Goal: Task Accomplishment & Management: Manage account settings

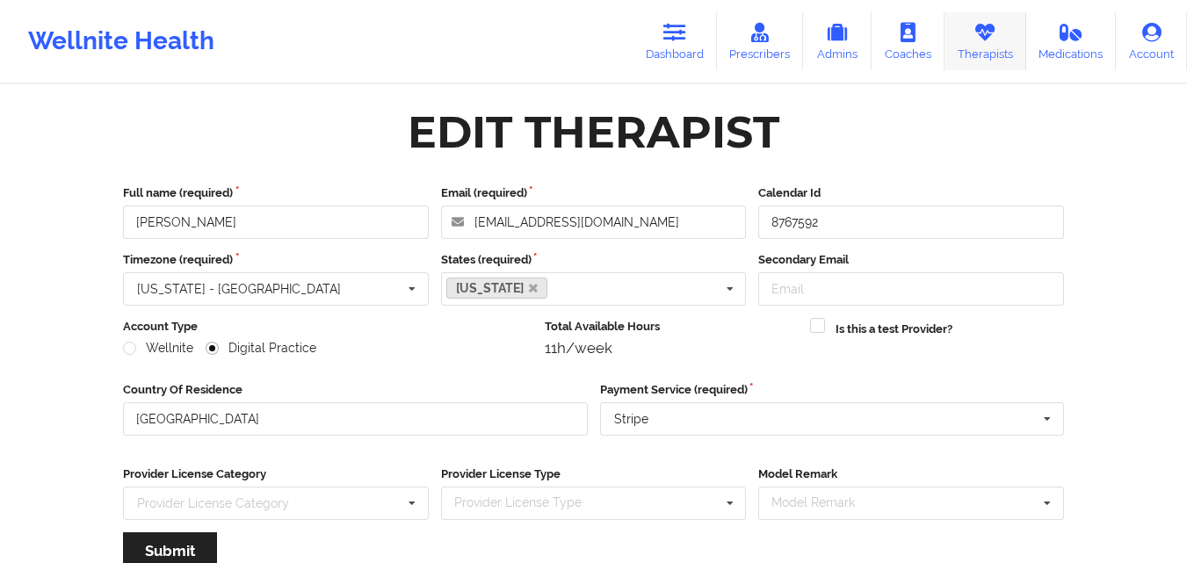
click at [968, 44] on link "Therapists" at bounding box center [986, 41] width 82 height 58
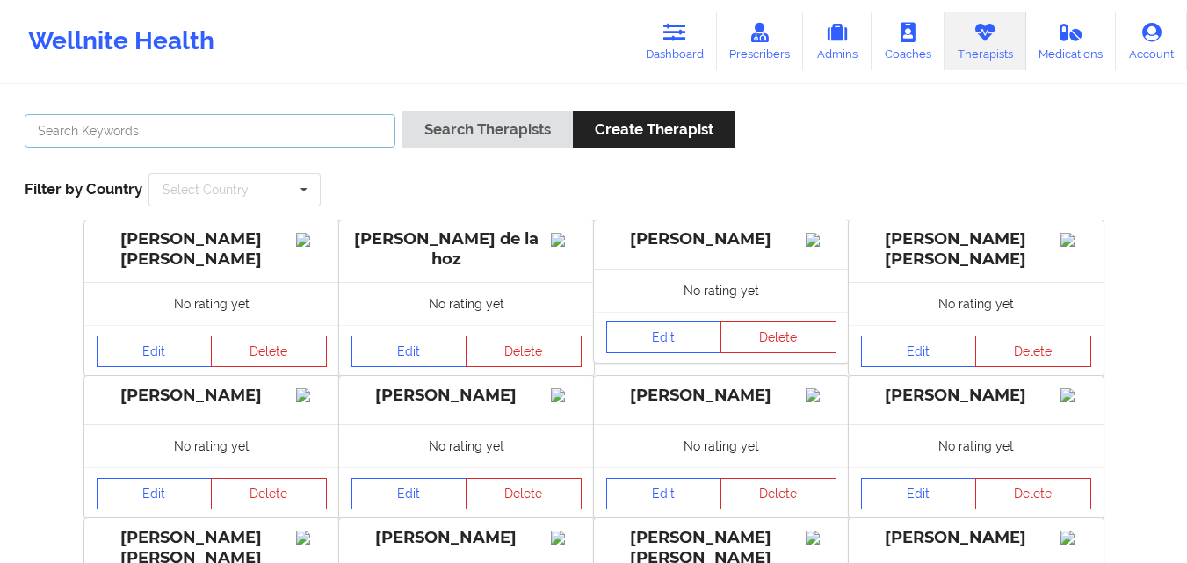
click at [340, 125] on input "text" at bounding box center [210, 130] width 371 height 33
type input "[PERSON_NAME]"
click at [402, 111] on button "Search Therapists" at bounding box center [487, 130] width 171 height 38
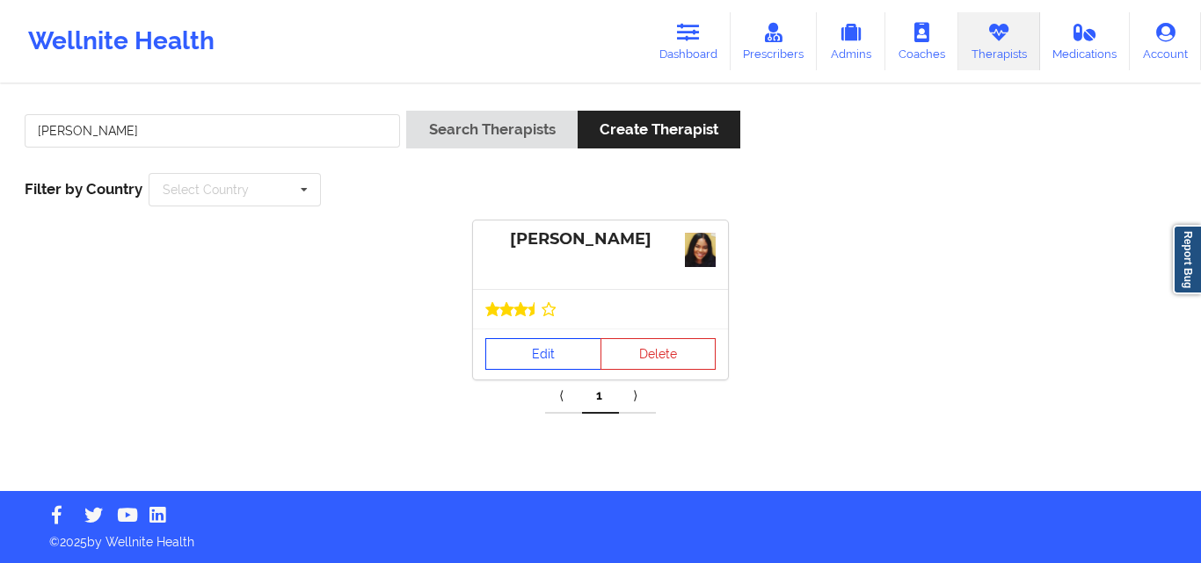
click at [544, 366] on link "Edit" at bounding box center [543, 354] width 116 height 32
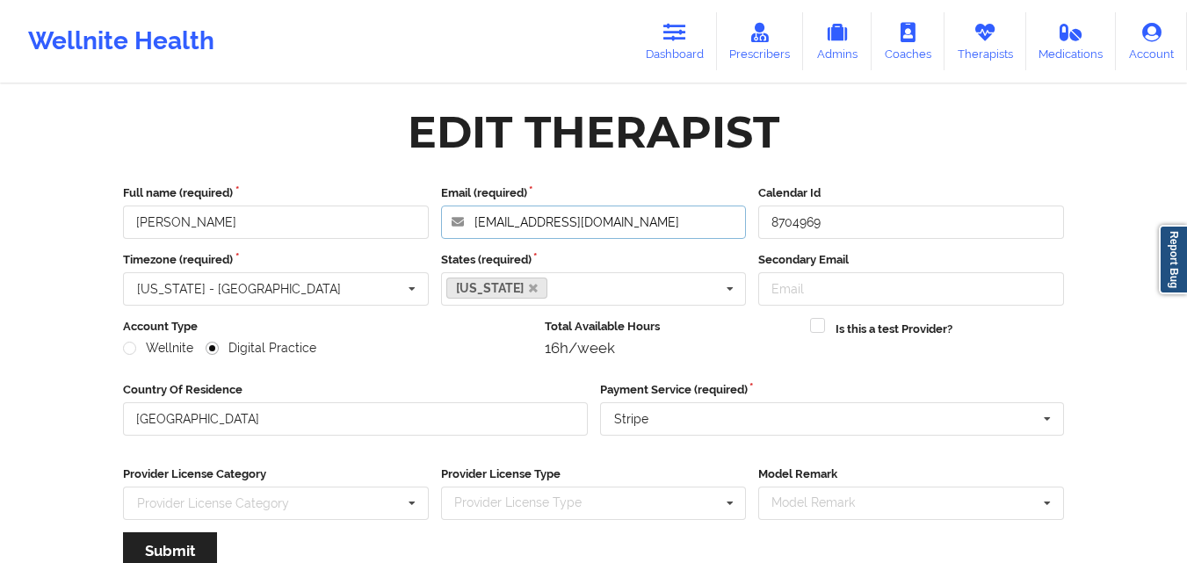
click at [624, 222] on input "[EMAIL_ADDRESS][DOMAIN_NAME]" at bounding box center [594, 222] width 306 height 33
click at [701, 231] on input "[EMAIL_ADDRESS][DOMAIN_NAME]" at bounding box center [594, 222] width 306 height 33
click at [996, 25] on icon at bounding box center [985, 32] width 23 height 19
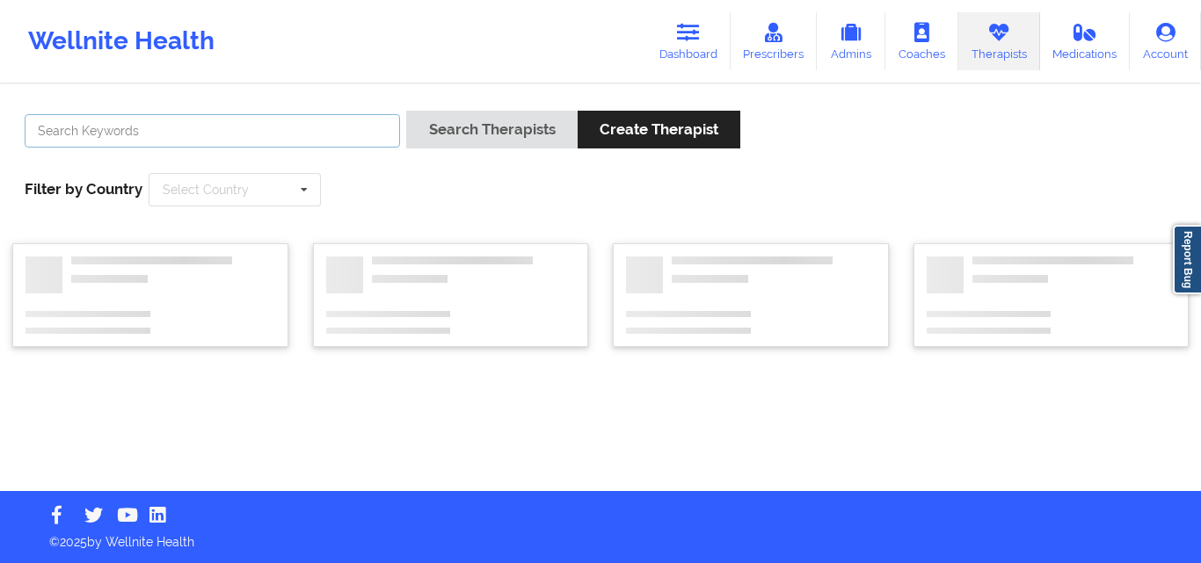
click at [336, 127] on input "text" at bounding box center [212, 130] width 375 height 33
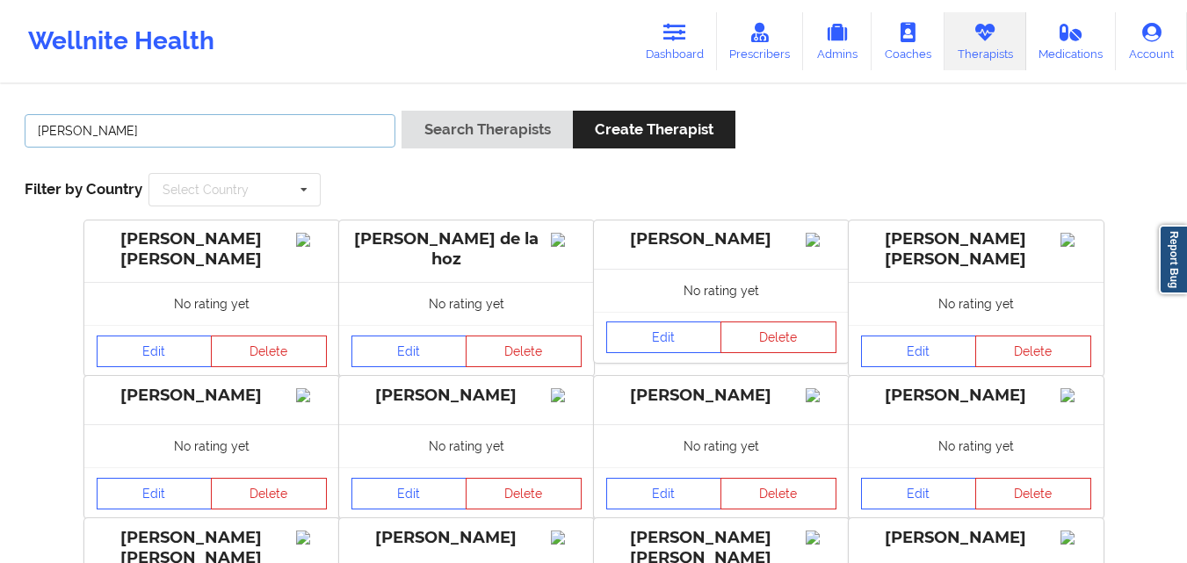
type input "[PERSON_NAME]"
click at [402, 111] on button "Search Therapists" at bounding box center [487, 130] width 171 height 38
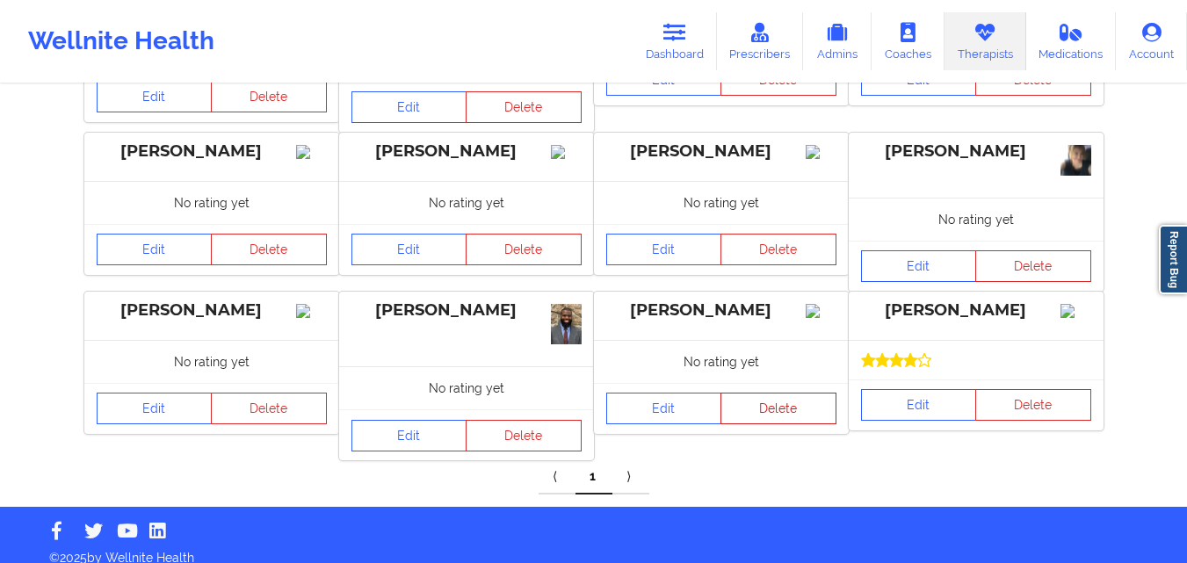
scroll to position [273, 0]
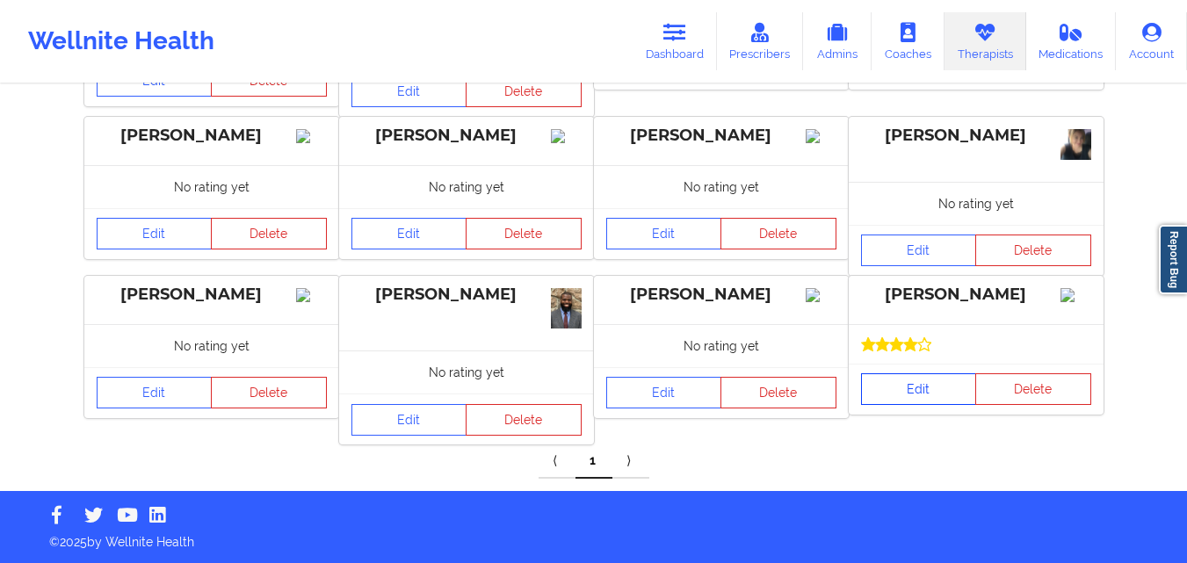
click at [893, 405] on link "Edit" at bounding box center [919, 390] width 116 height 32
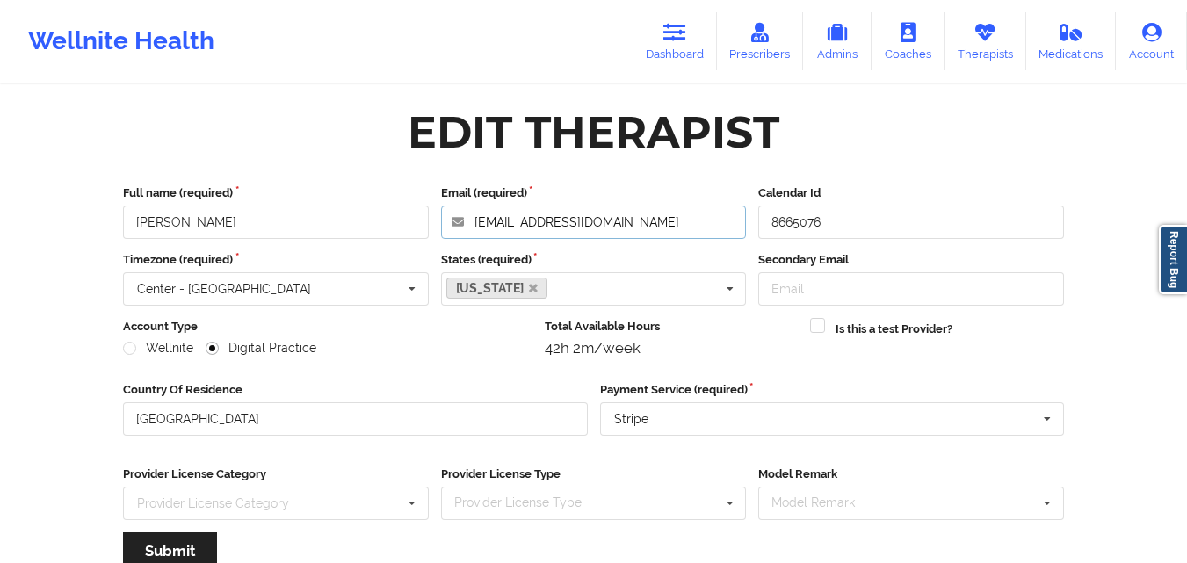
click at [647, 234] on input "[EMAIL_ADDRESS][DOMAIN_NAME]" at bounding box center [594, 222] width 306 height 33
drag, startPoint x: 164, startPoint y: 221, endPoint x: 88, endPoint y: 226, distance: 76.6
click at [88, 226] on div "Edit Therapist Full name (required) [PERSON_NAME] Email (required) [EMAIL_ADDRE…" at bounding box center [593, 401] width 1015 height 630
click at [1003, 29] on link "Therapists" at bounding box center [986, 41] width 82 height 58
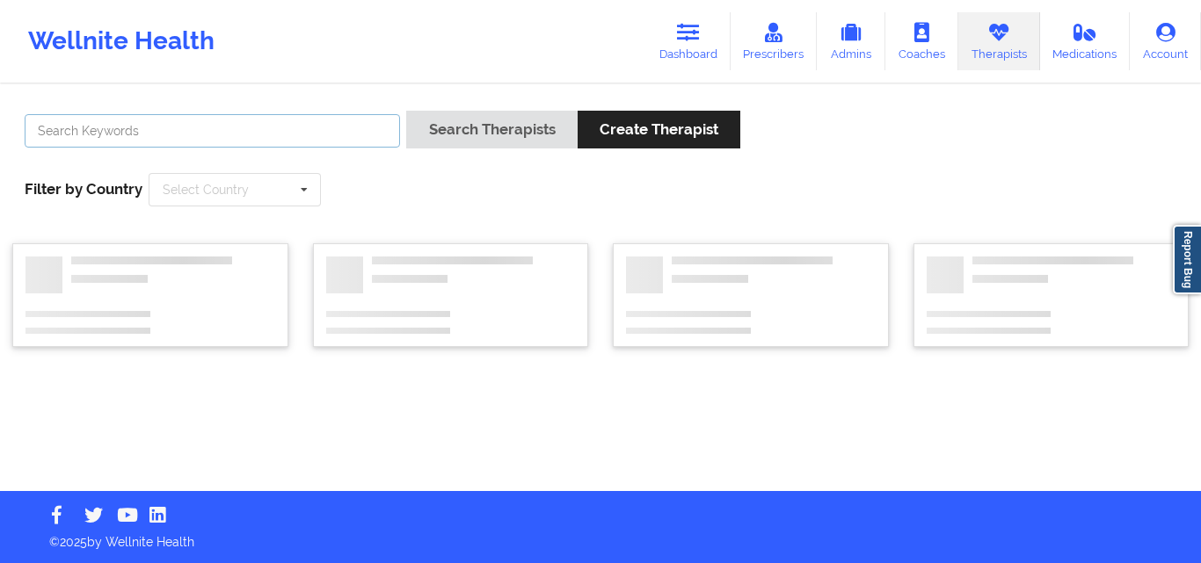
click at [308, 144] on input "text" at bounding box center [212, 130] width 375 height 33
type input "[PERSON_NAME]"
click at [406, 111] on button "Search Therapists" at bounding box center [491, 130] width 171 height 38
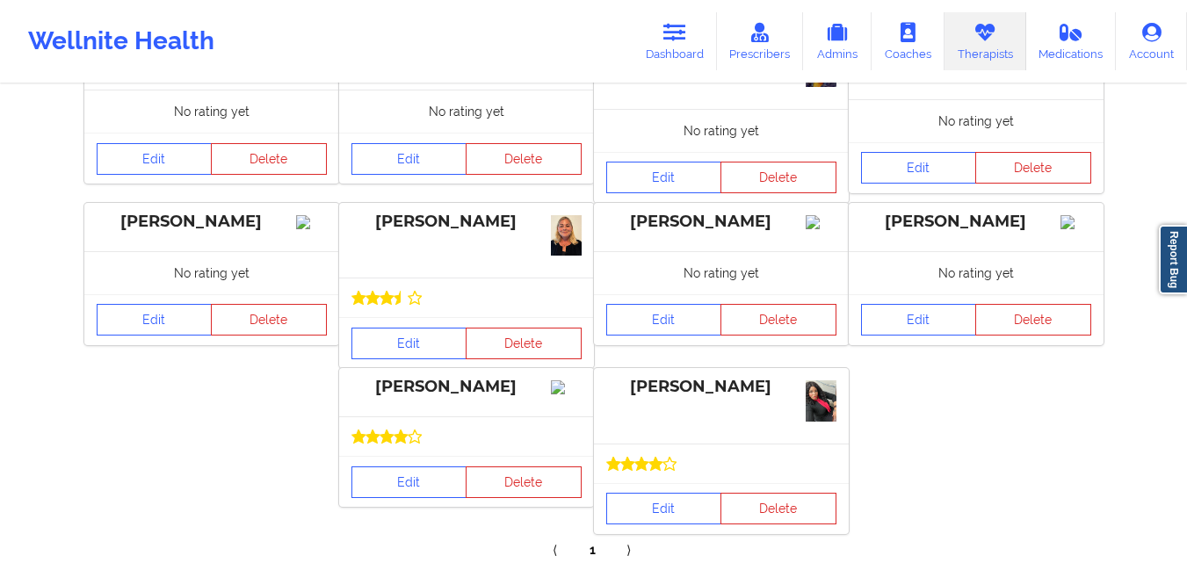
scroll to position [328, 0]
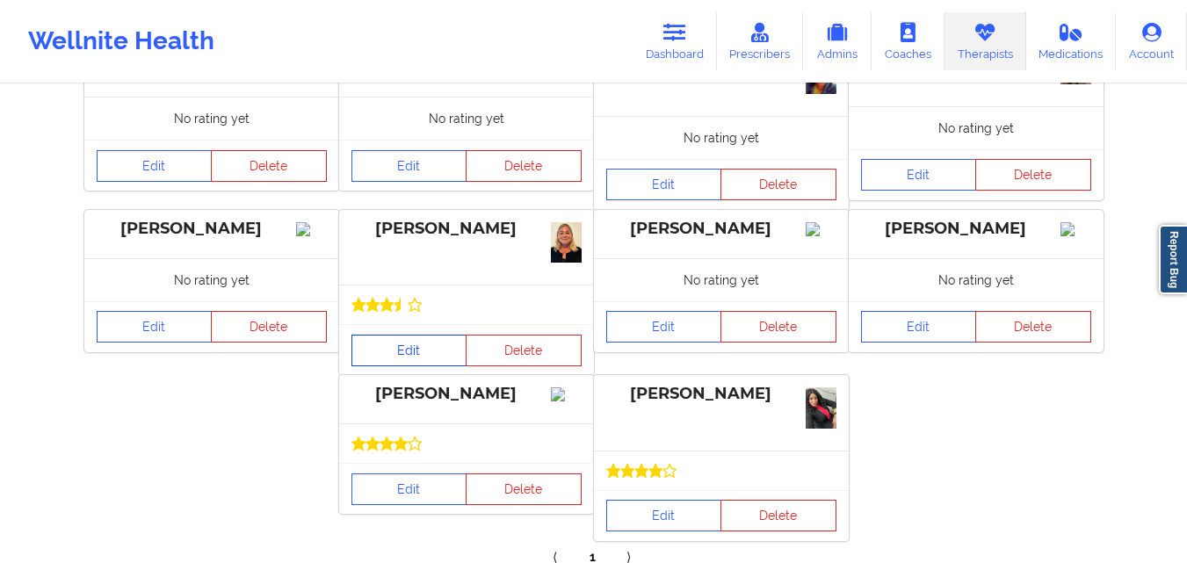
click at [417, 350] on link "Edit" at bounding box center [410, 351] width 116 height 32
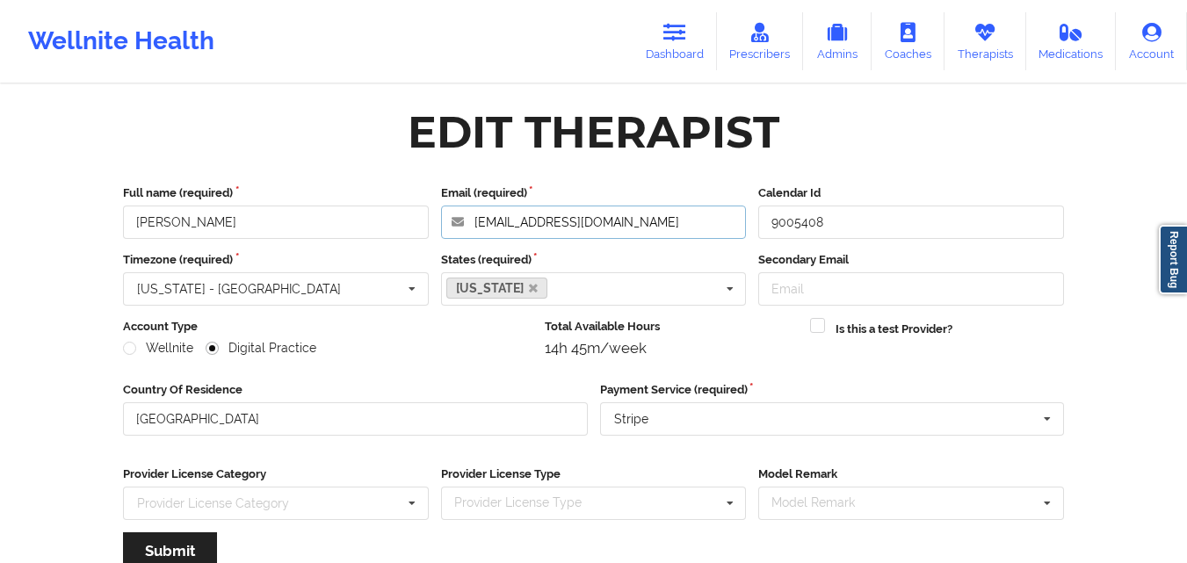
click at [687, 227] on input "[EMAIL_ADDRESS][DOMAIN_NAME]" at bounding box center [594, 222] width 306 height 33
click at [839, 126] on div "Edit Therapist" at bounding box center [594, 132] width 966 height 55
drag, startPoint x: 169, startPoint y: 227, endPoint x: 131, endPoint y: 229, distance: 37.9
click at [131, 229] on input "[PERSON_NAME]" at bounding box center [276, 222] width 306 height 33
